Goal: Transaction & Acquisition: Purchase product/service

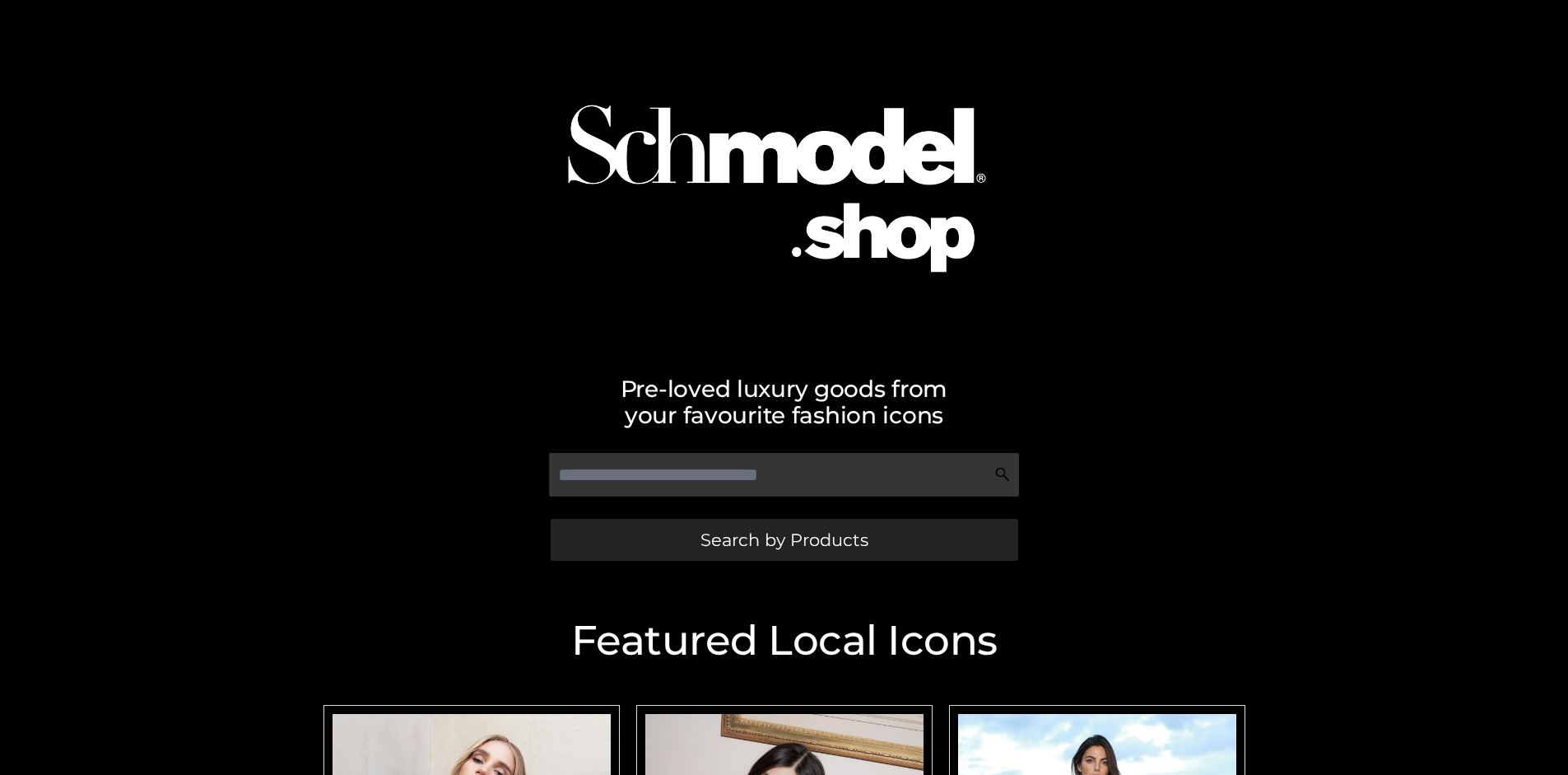
click at [783, 540] on span "Search by Products" at bounding box center [785, 540] width 168 height 18
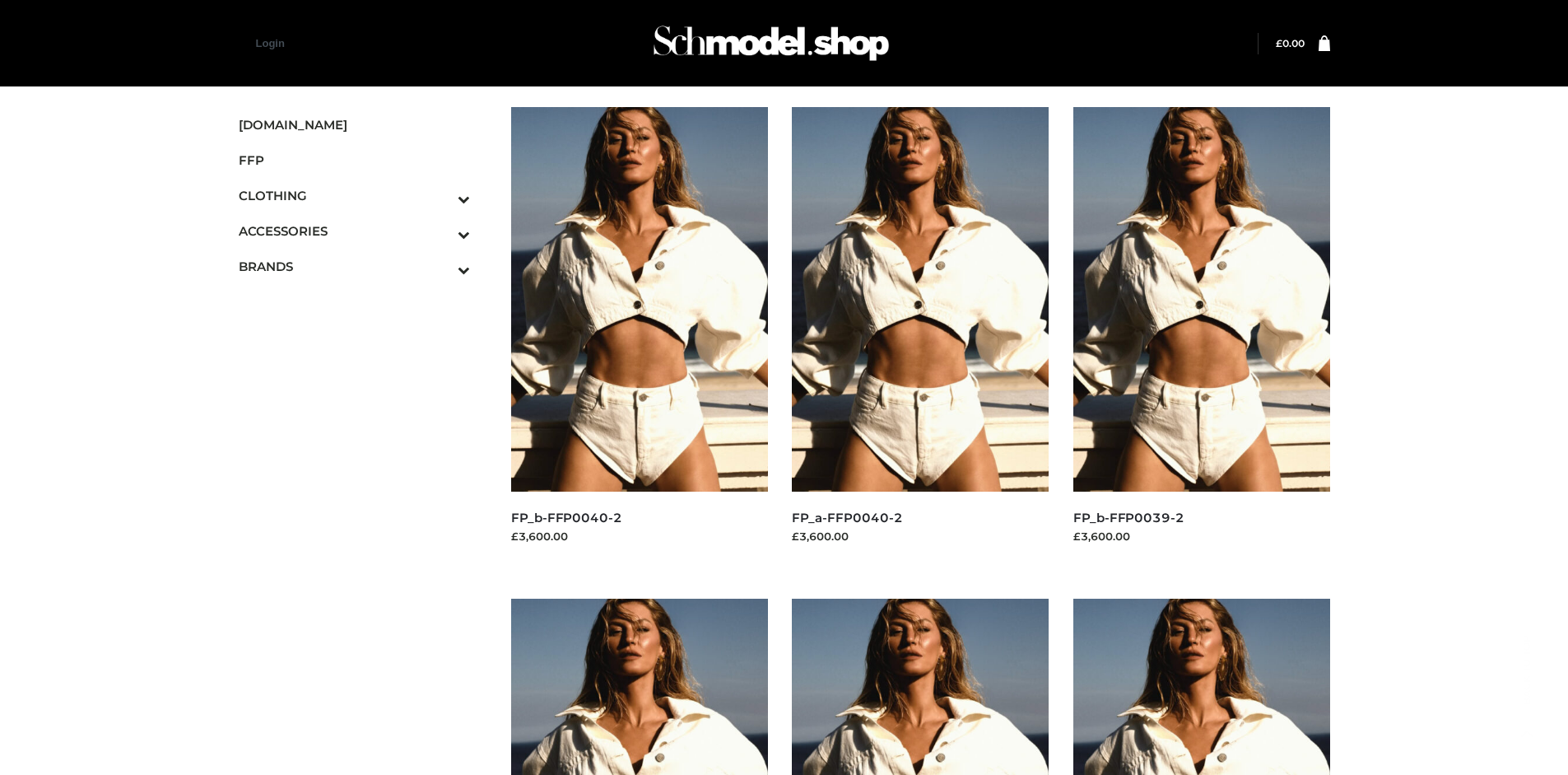
scroll to position [1266, 0]
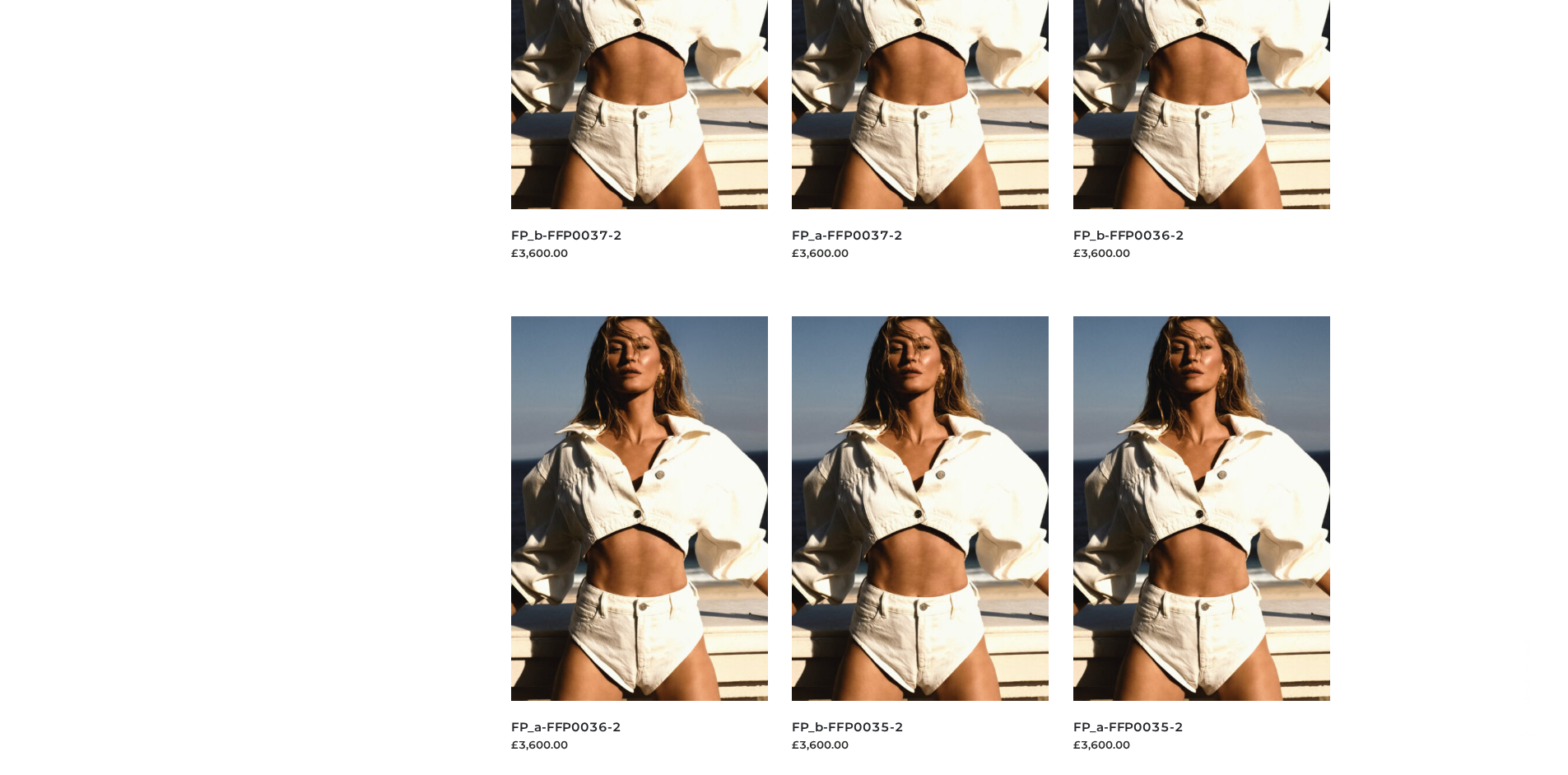
click at [920, 545] on img at bounding box center [920, 508] width 257 height 384
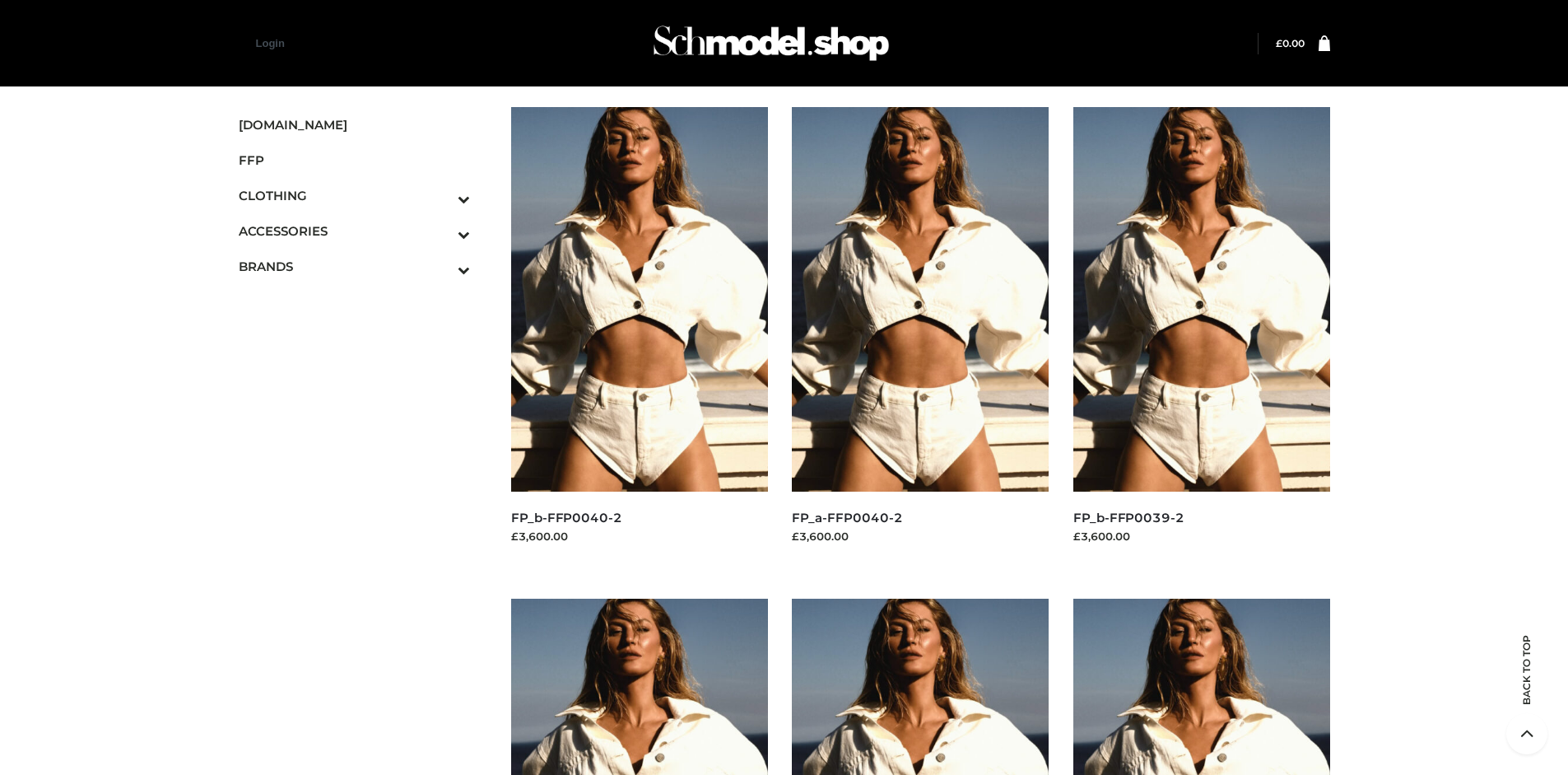
click at [639, 336] on img at bounding box center [639, 298] width 257 height 384
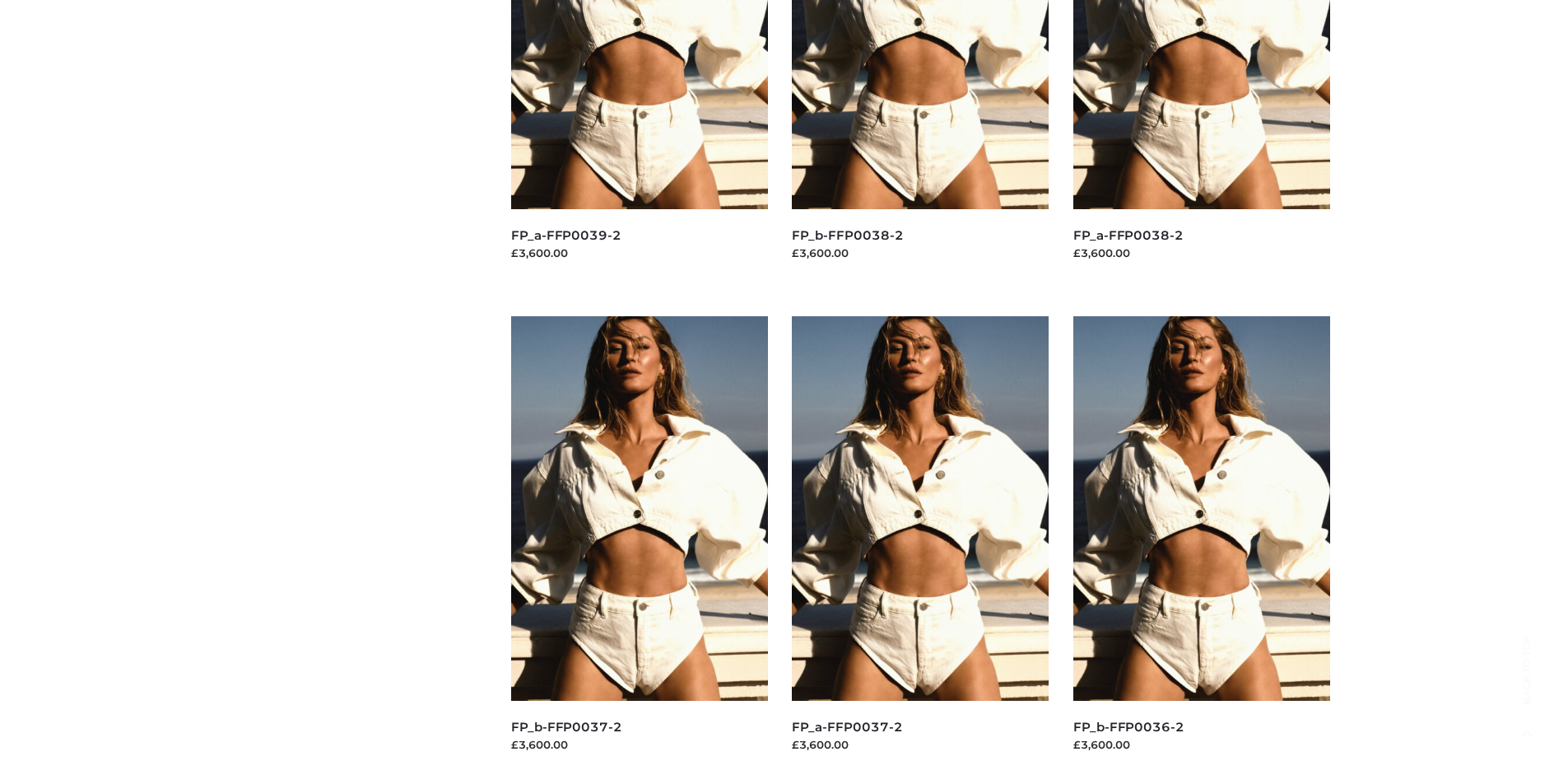
click at [639, 545] on img at bounding box center [639, 508] width 257 height 384
click at [920, 545] on img at bounding box center [920, 508] width 257 height 384
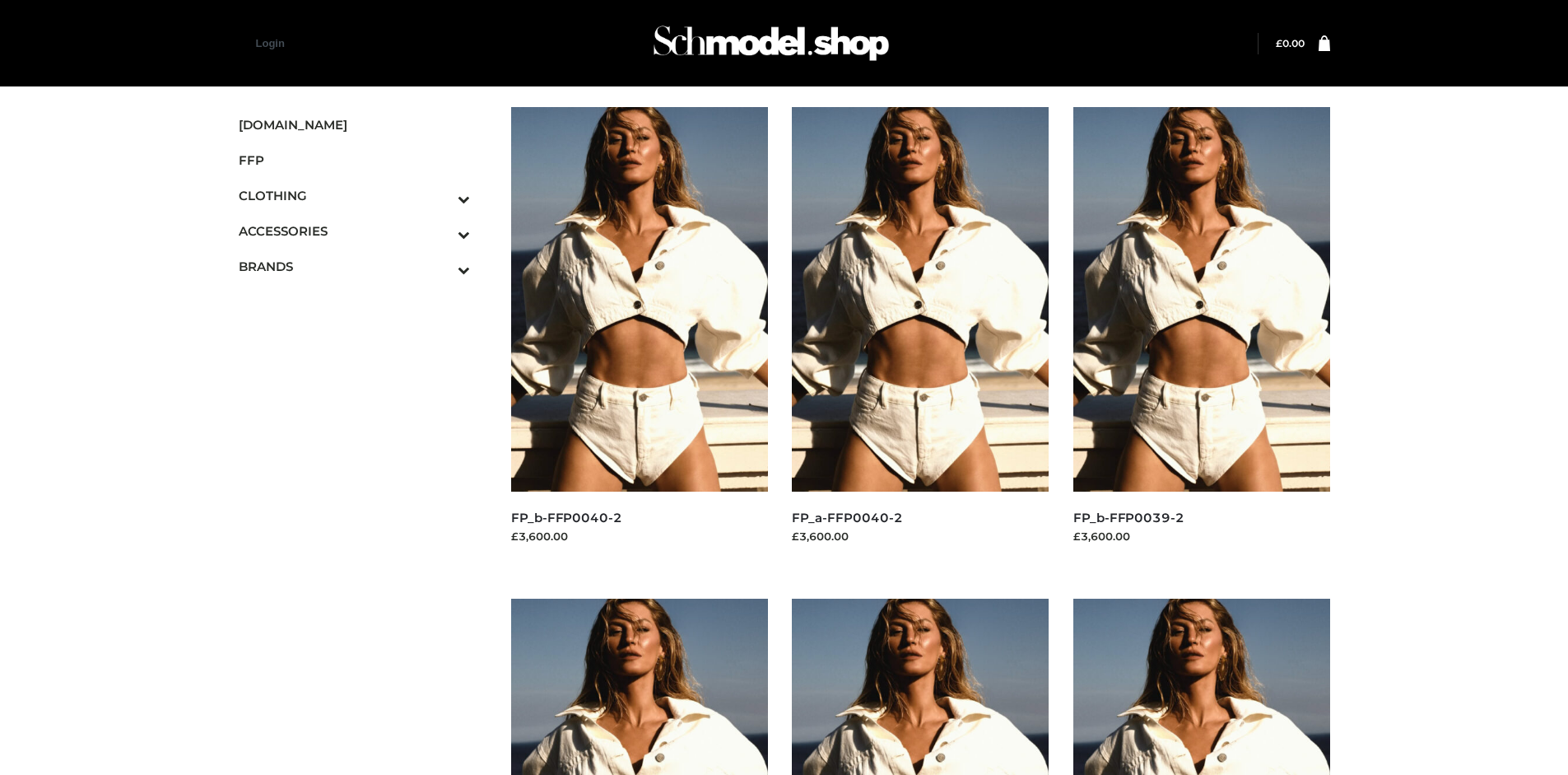
click at [441, 195] on icon "Toggle Submenu" at bounding box center [377, 198] width 184 height 19
click at [362, 266] on span "TOPS" at bounding box center [363, 266] width 216 height 19
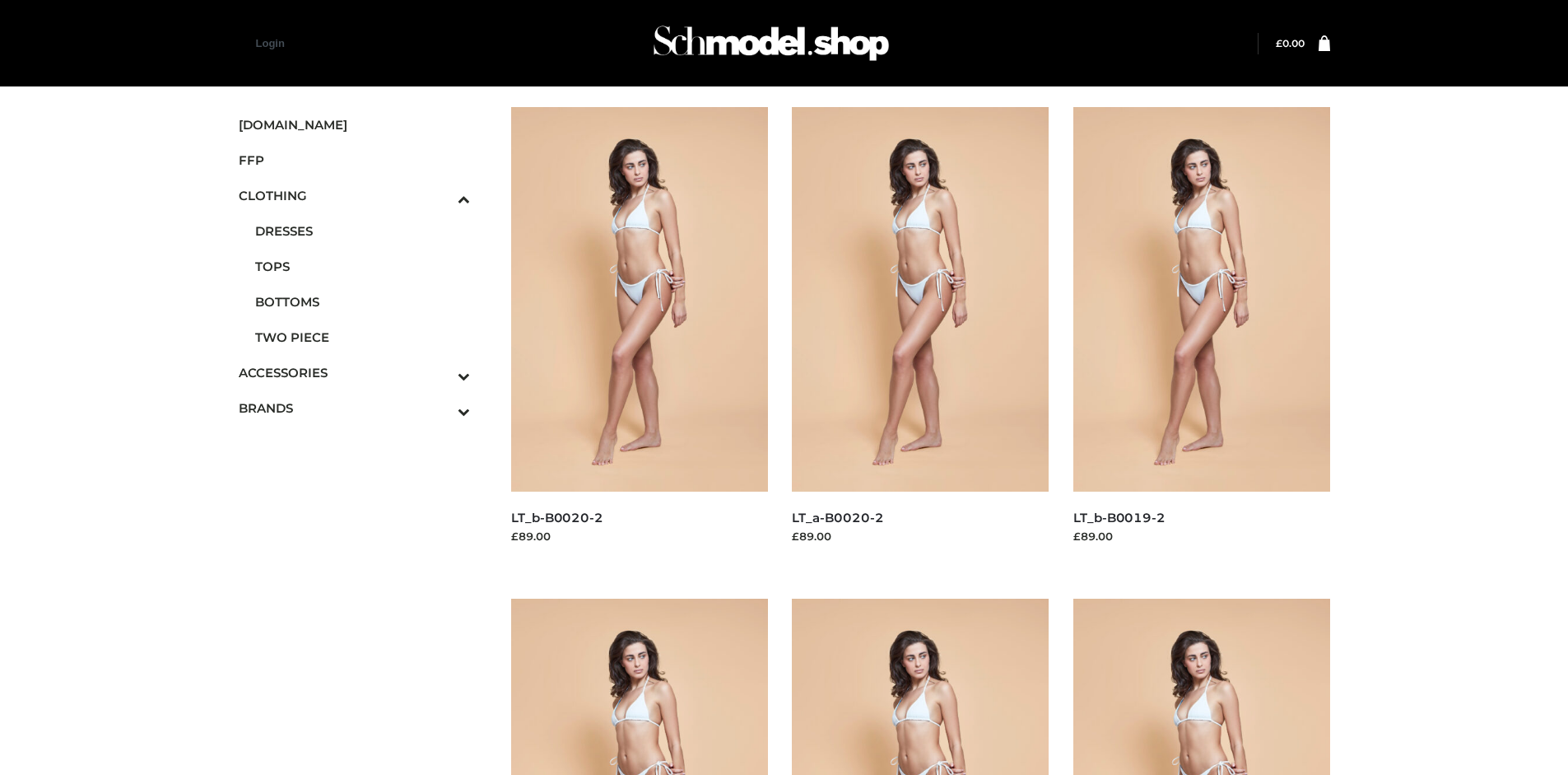
scroll to position [775, 0]
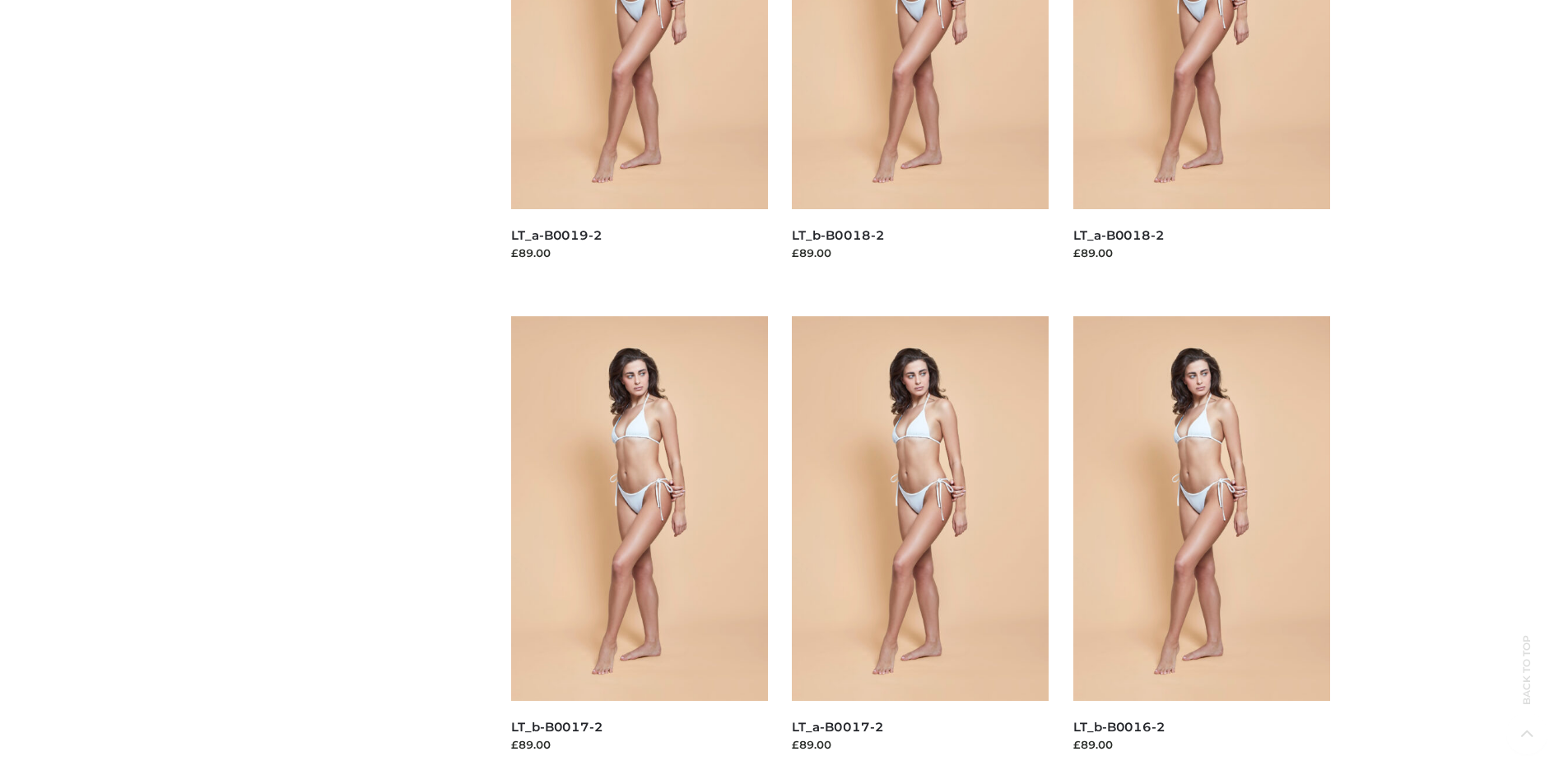
click at [1201, 545] on img at bounding box center [1202, 508] width 257 height 384
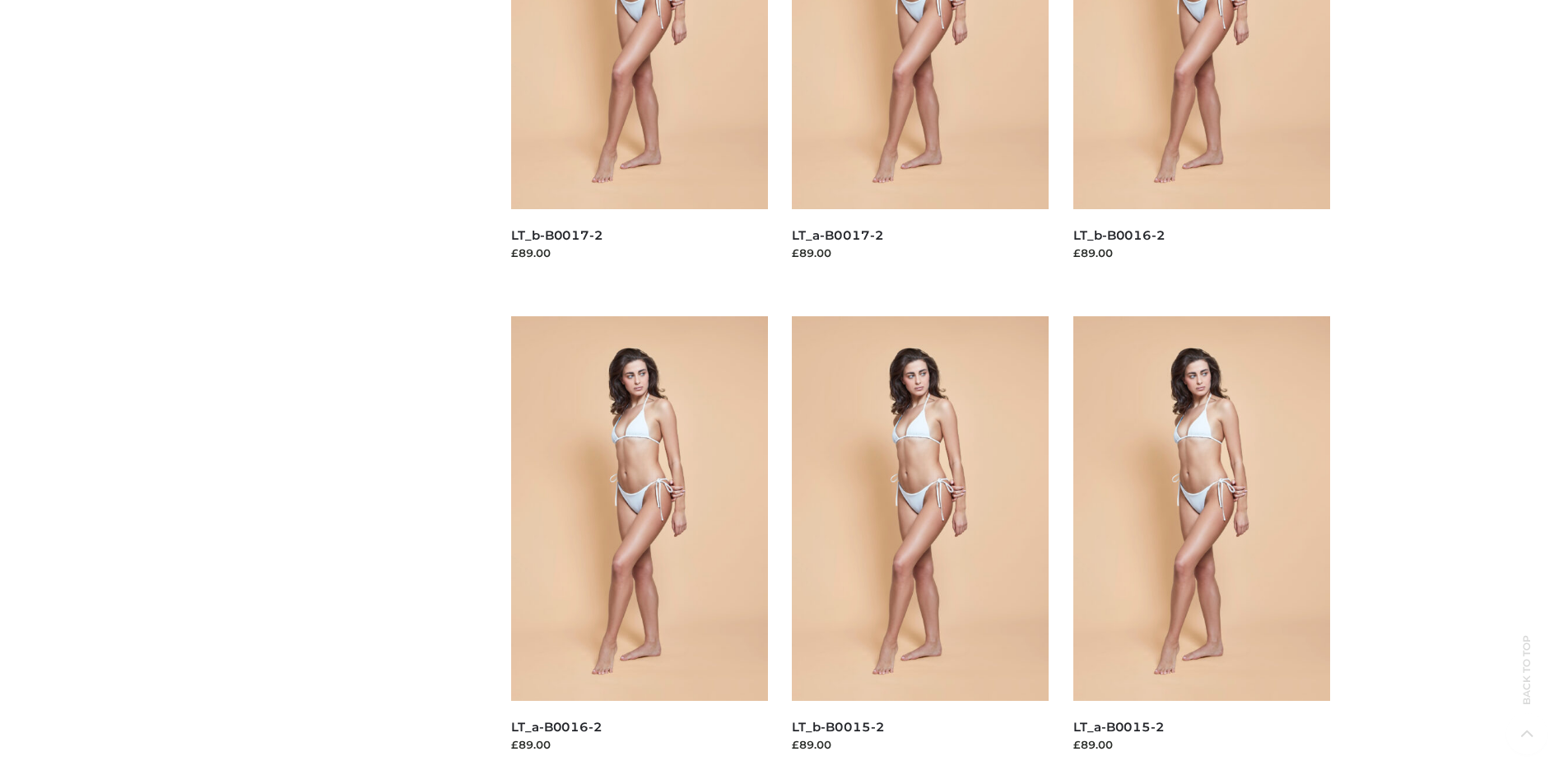
click at [1201, 545] on img at bounding box center [1202, 508] width 257 height 384
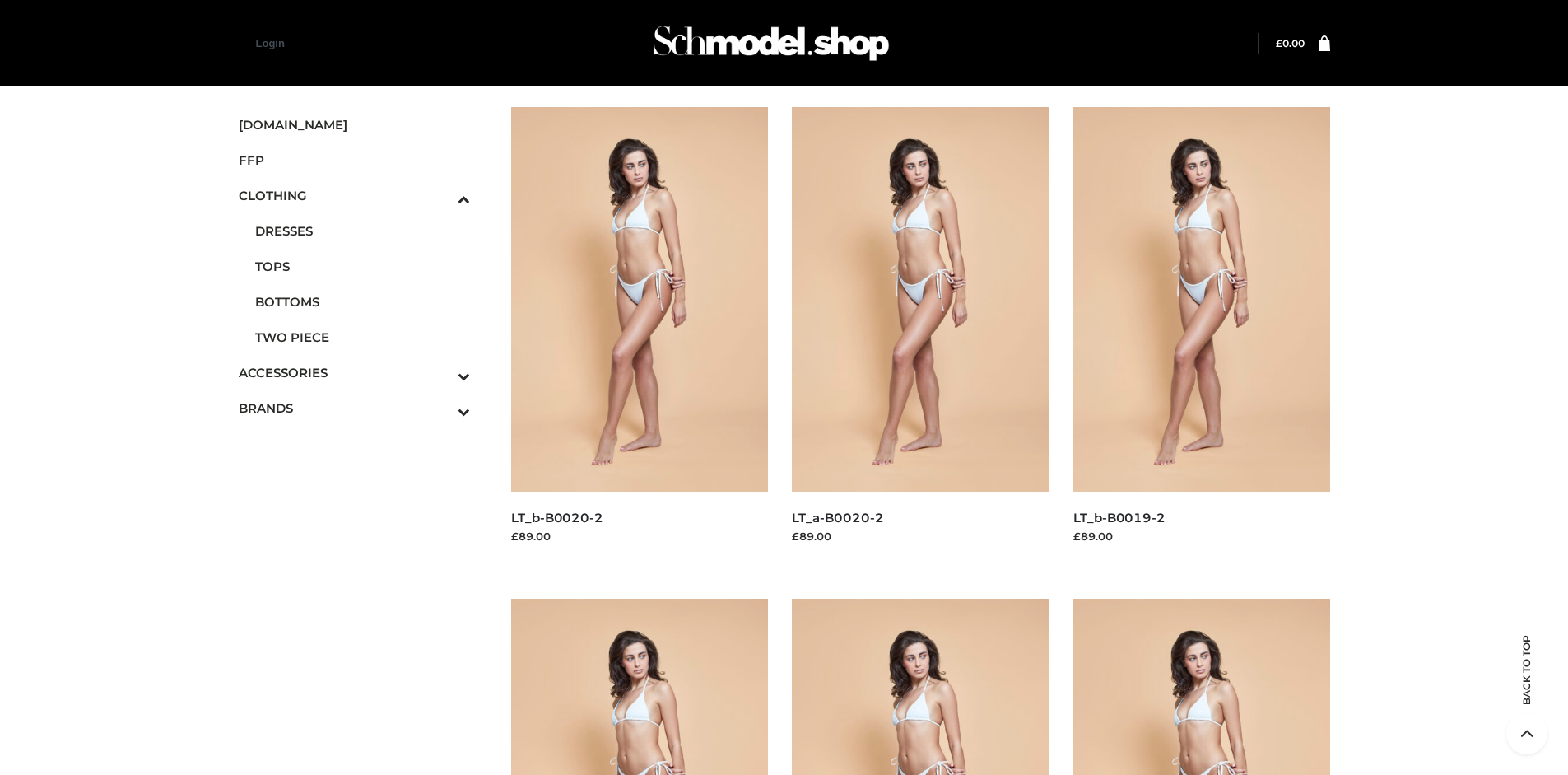
click at [441, 372] on icon "Toggle Submenu" at bounding box center [377, 376] width 184 height 19
click at [362, 301] on span "JEWELRY" at bounding box center [363, 302] width 216 height 19
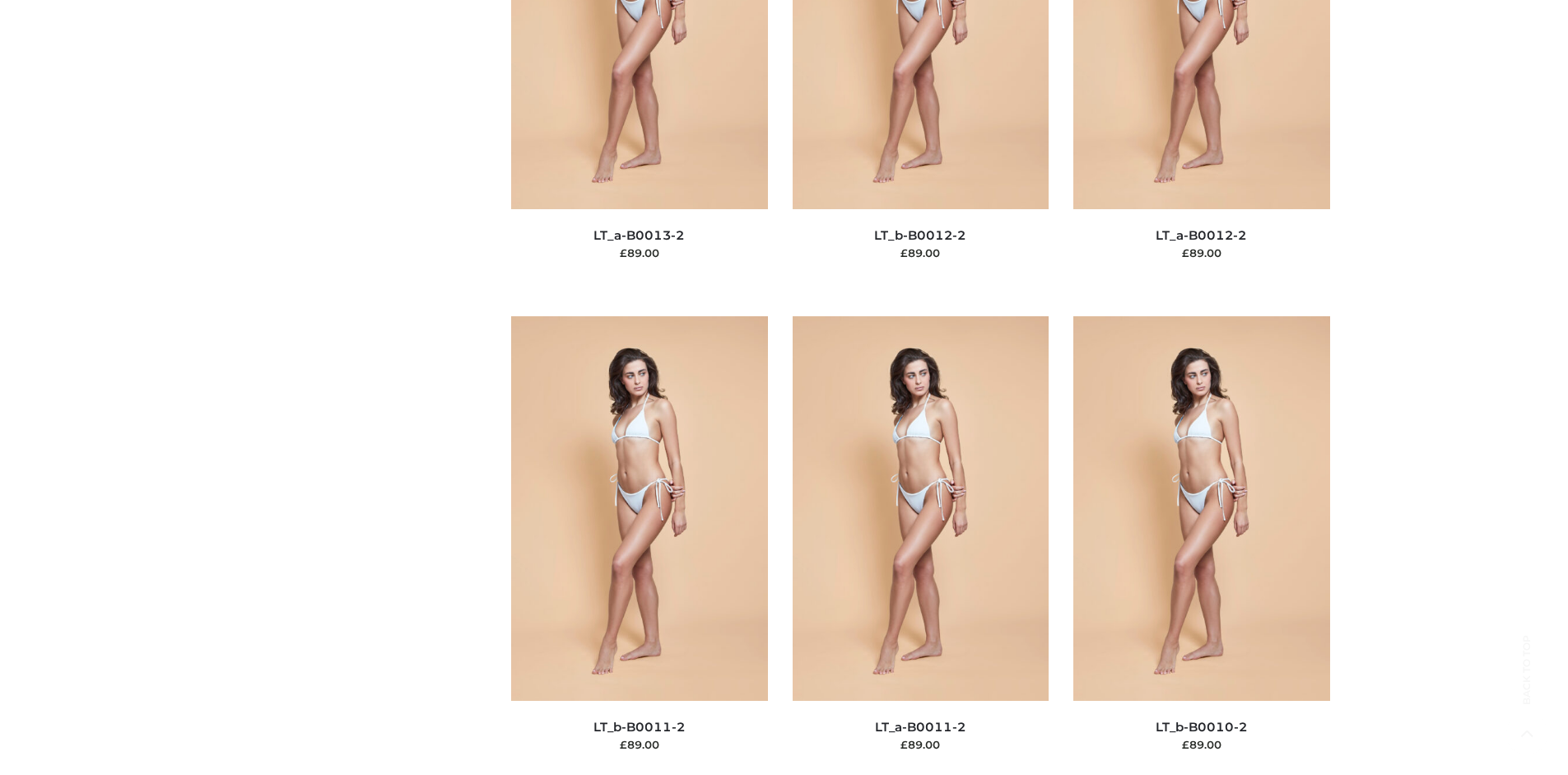
click at [639, 545] on img at bounding box center [639, 508] width 257 height 384
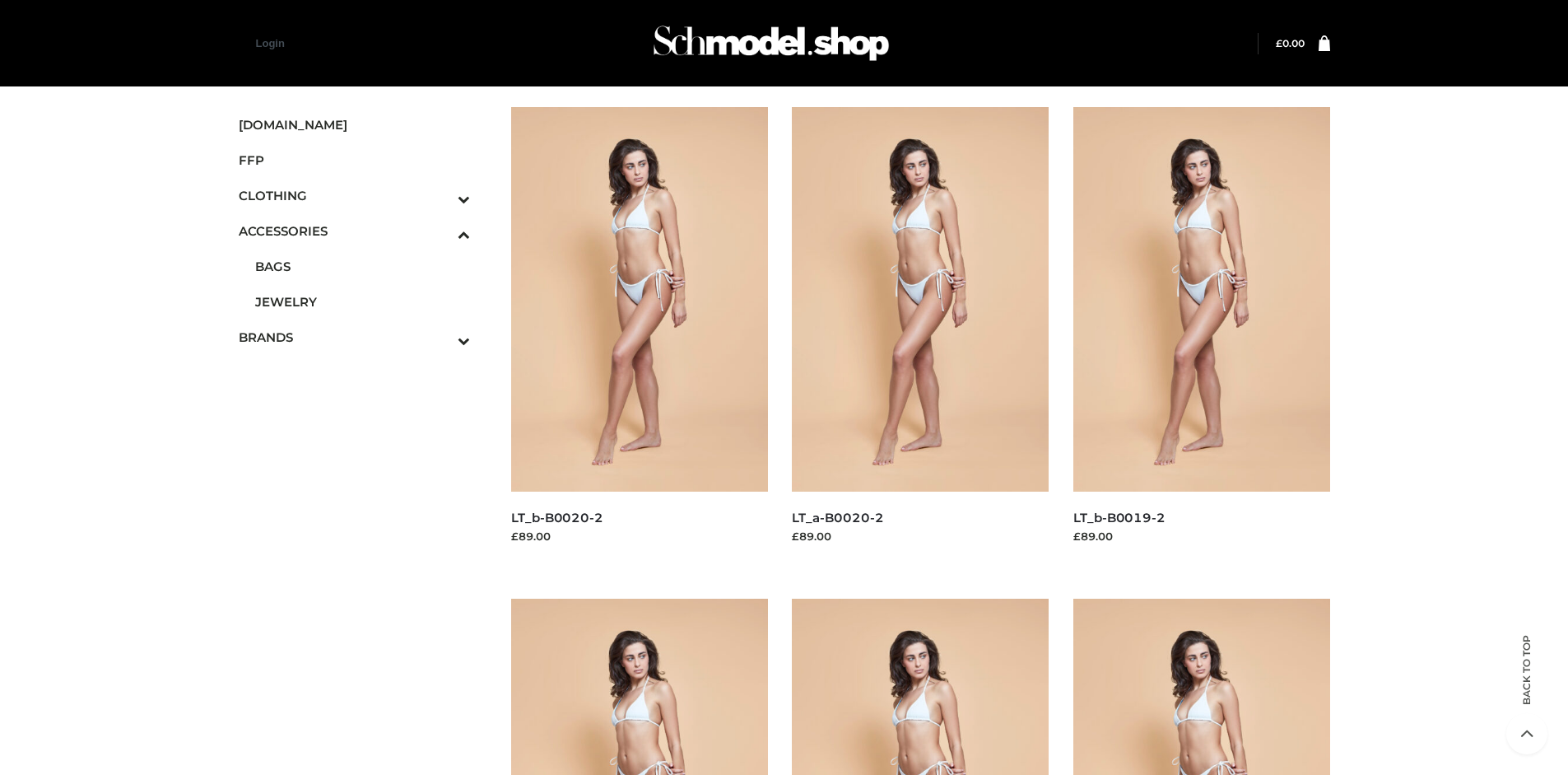
click at [639, 336] on img at bounding box center [639, 298] width 257 height 384
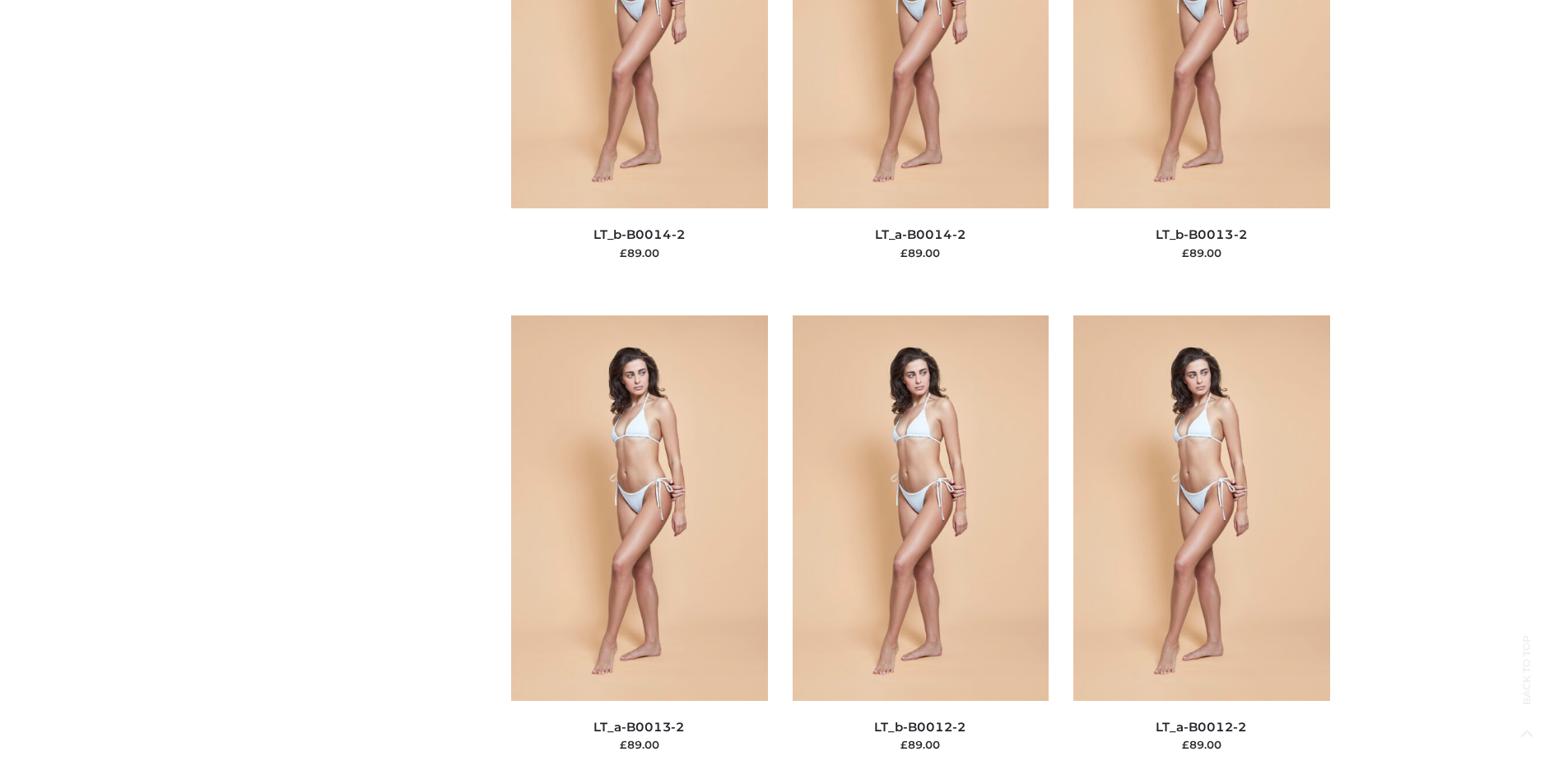
click at [1201, 544] on img at bounding box center [1202, 507] width 257 height 384
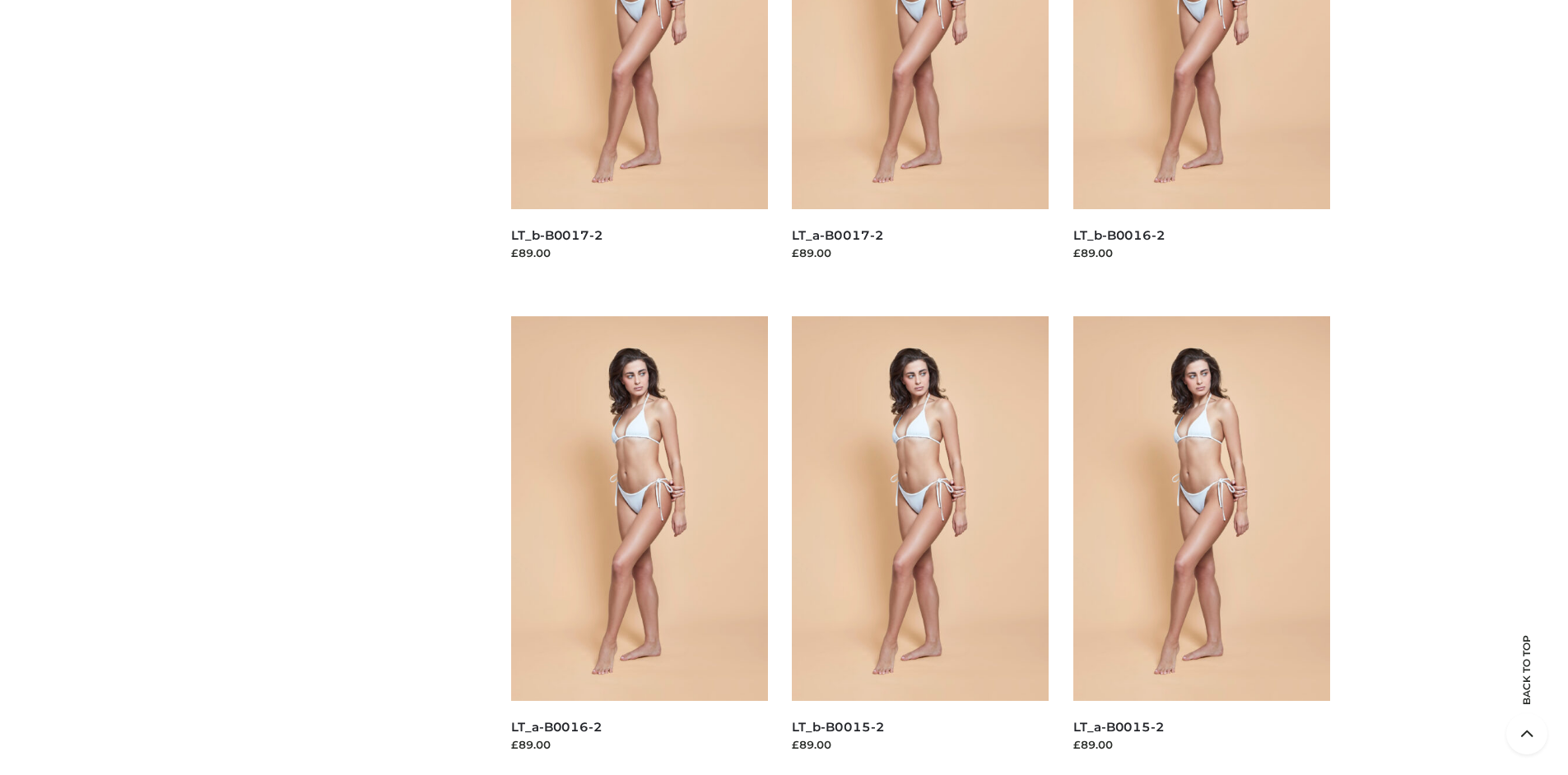
click at [639, 545] on img at bounding box center [639, 508] width 257 height 384
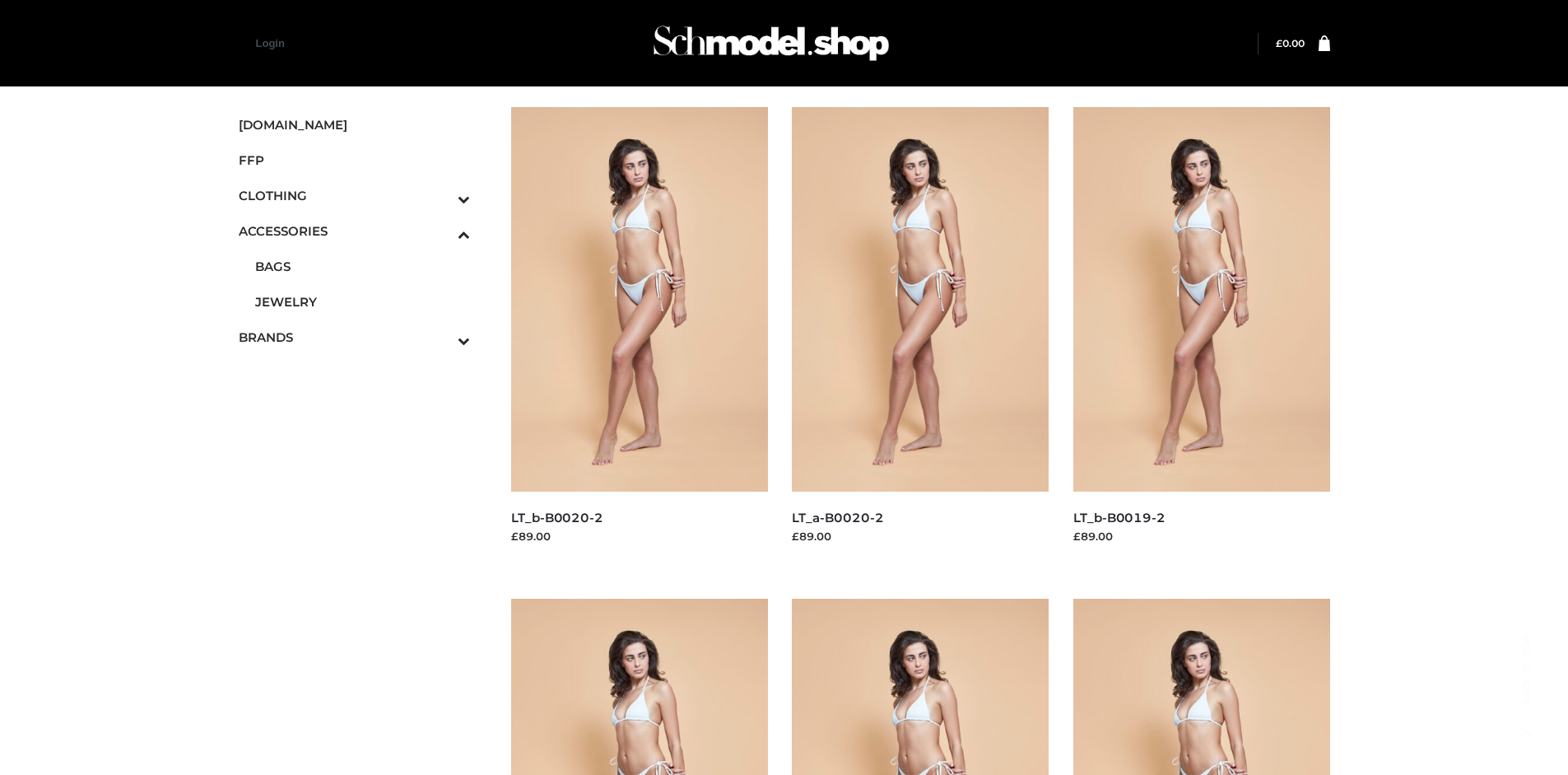
click at [441, 337] on icon "Toggle Submenu" at bounding box center [377, 340] width 184 height 19
click at [362, 337] on span "PARKERSMITH" at bounding box center [363, 337] width 216 height 19
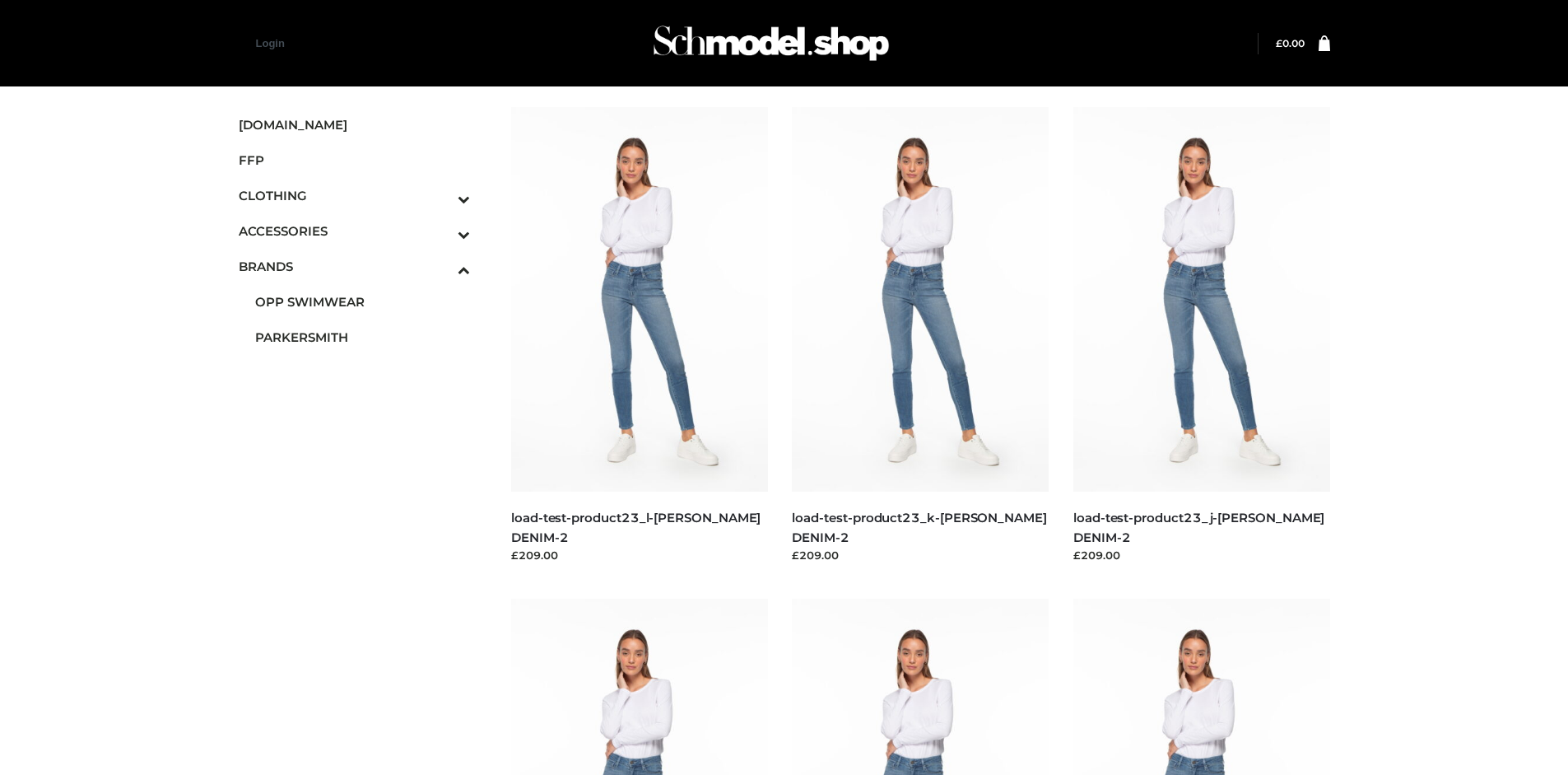
click at [639, 336] on img at bounding box center [639, 298] width 257 height 384
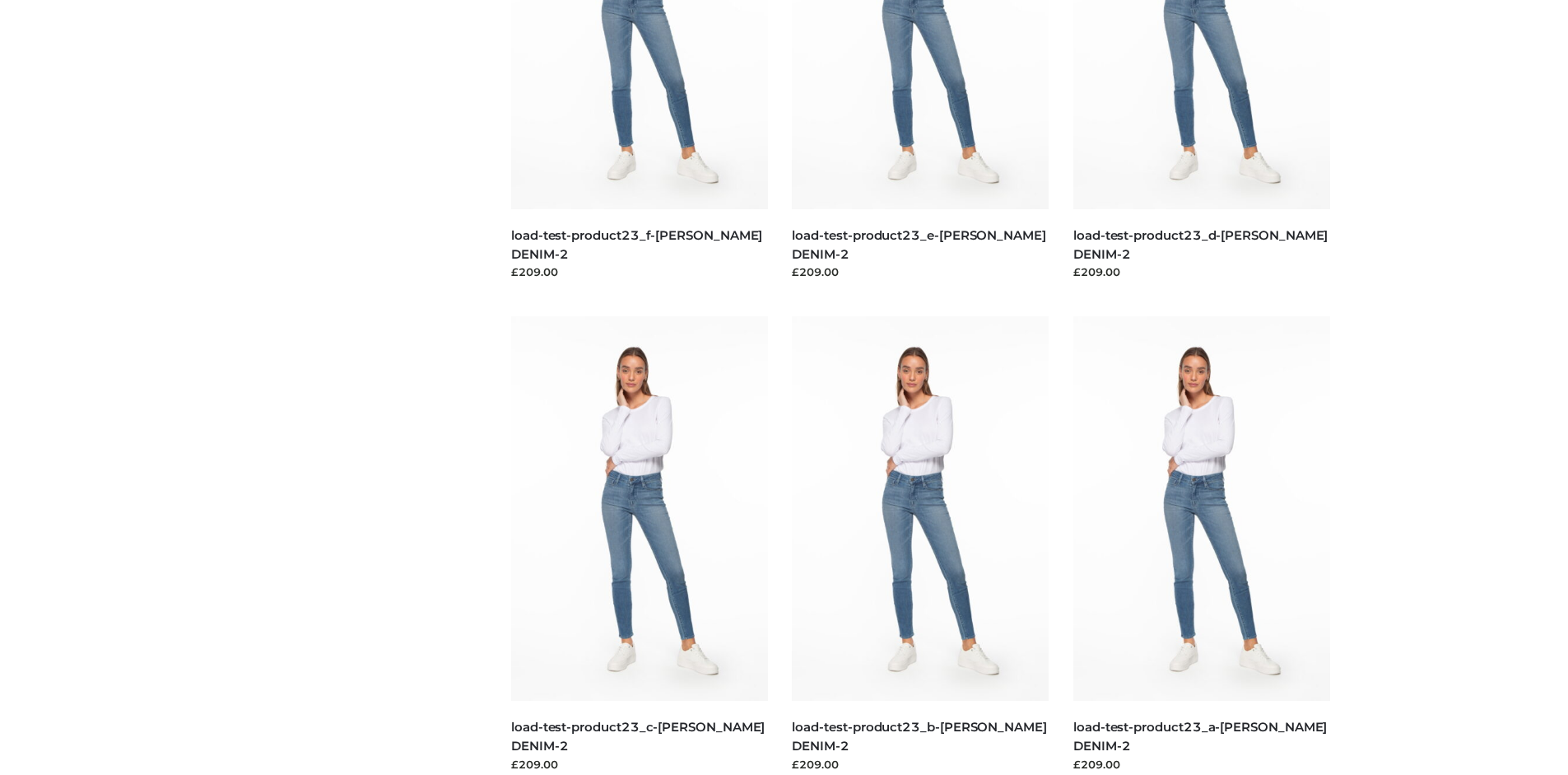
click at [920, 545] on img at bounding box center [920, 508] width 257 height 384
